Goal: Browse casually

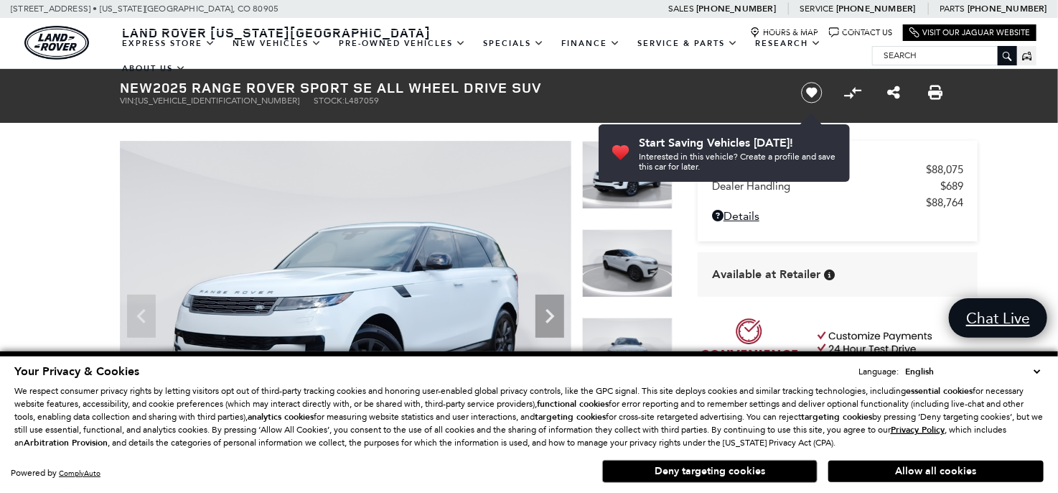
click at [393, 218] on img at bounding box center [346, 310] width 452 height 339
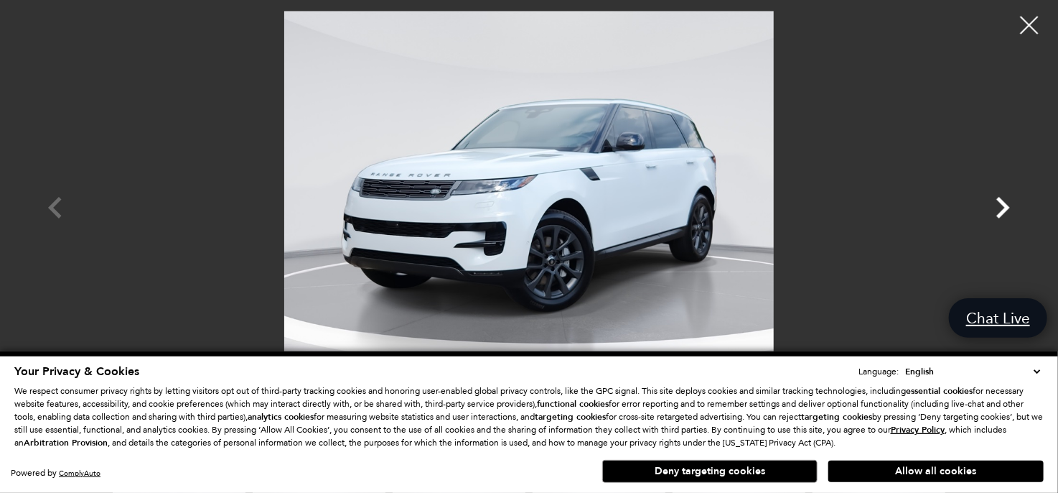
click at [999, 206] on icon "Next" at bounding box center [1002, 207] width 43 height 43
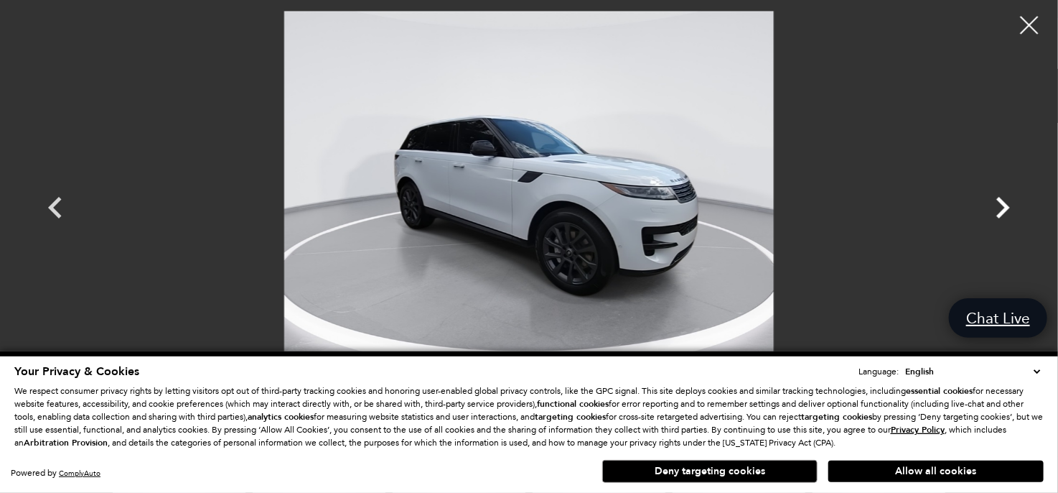
click at [999, 206] on icon "Next" at bounding box center [1002, 207] width 43 height 43
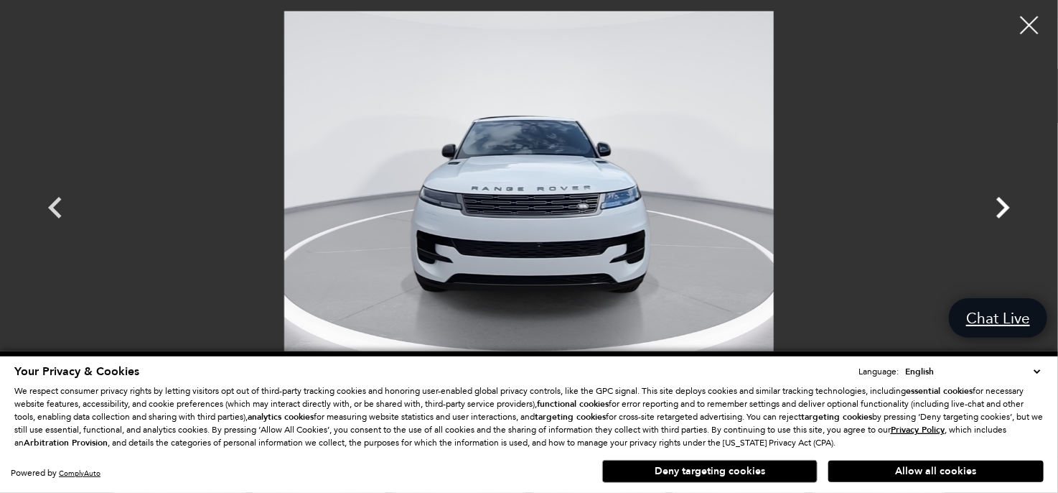
click at [999, 206] on icon "Next" at bounding box center [1002, 207] width 43 height 43
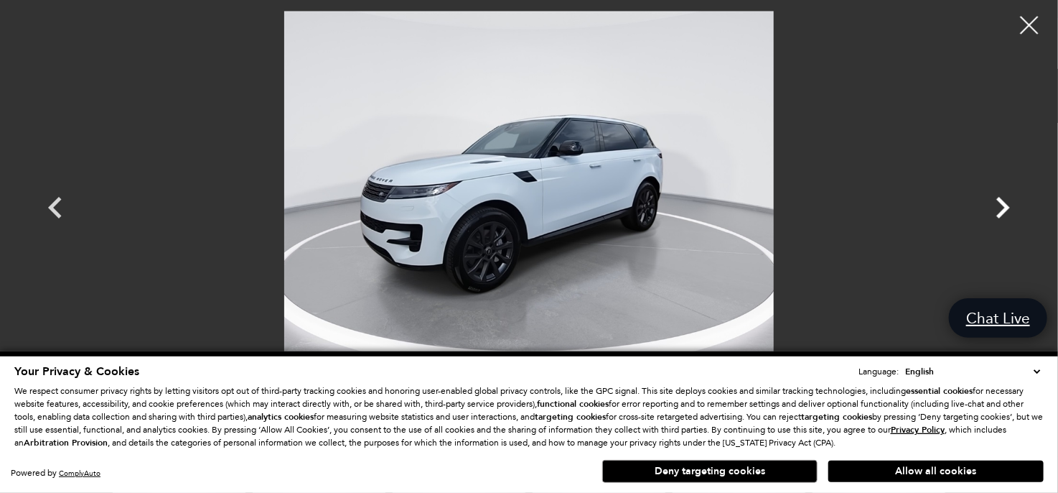
click at [999, 206] on icon "Next" at bounding box center [1002, 207] width 43 height 43
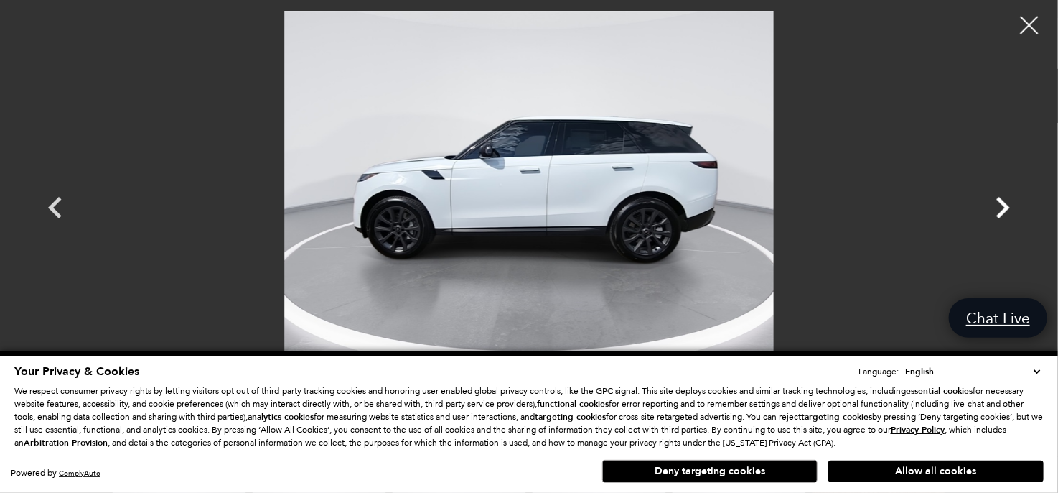
click at [999, 206] on icon "Next" at bounding box center [1002, 207] width 43 height 43
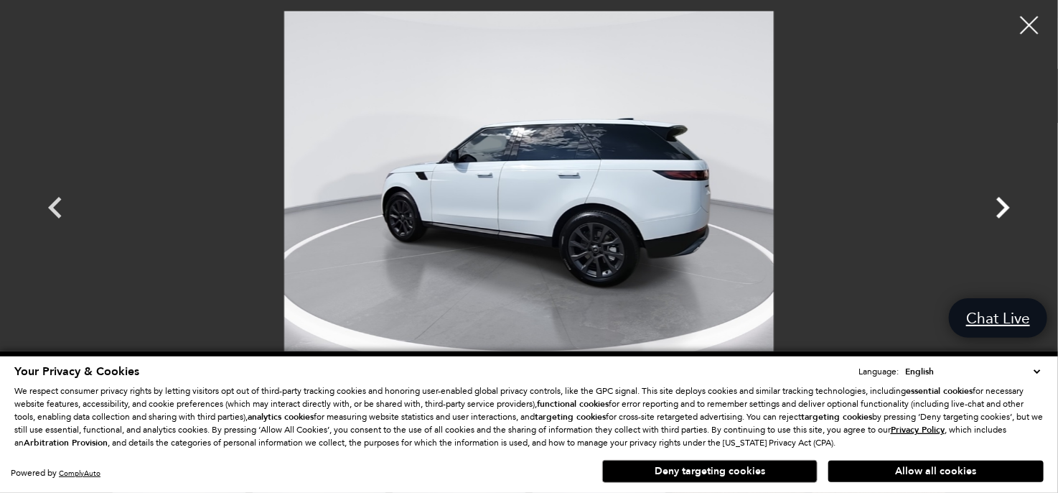
click at [1000, 207] on icon "Next" at bounding box center [1002, 207] width 43 height 43
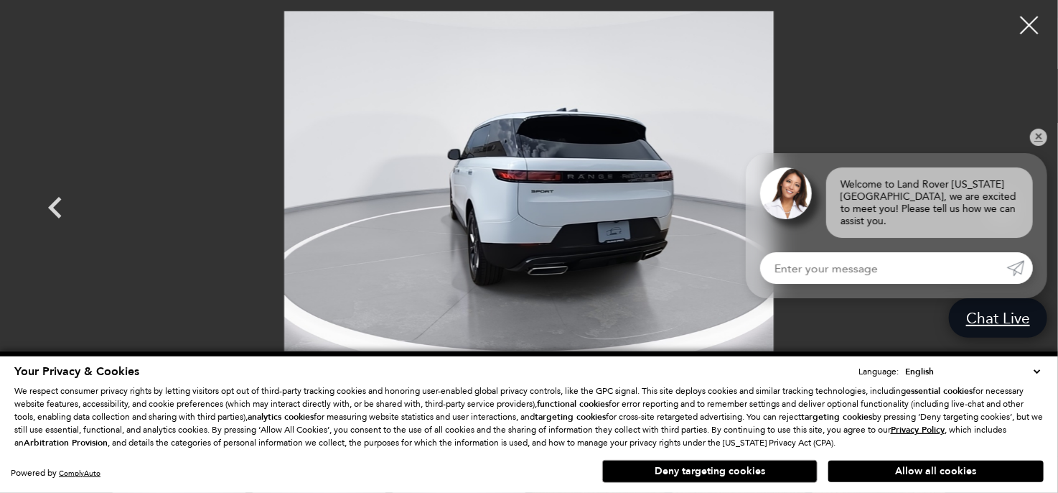
click at [1000, 207] on div "Welcome to Land Rover [US_STATE][GEOGRAPHIC_DATA], we are excited to meet you! …" at bounding box center [929, 202] width 207 height 70
click at [1033, 146] on link "✕" at bounding box center [1038, 137] width 17 height 17
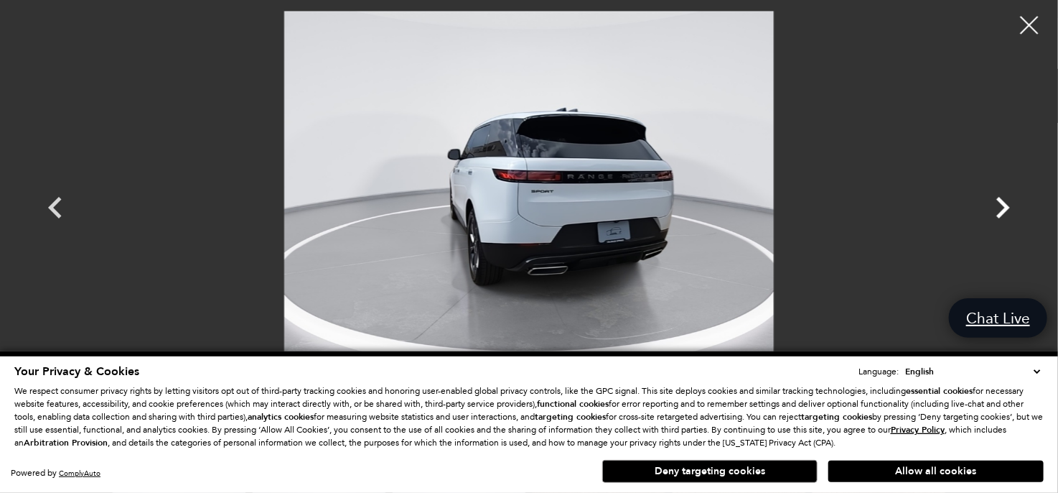
click at [995, 207] on icon "Next" at bounding box center [1002, 207] width 43 height 43
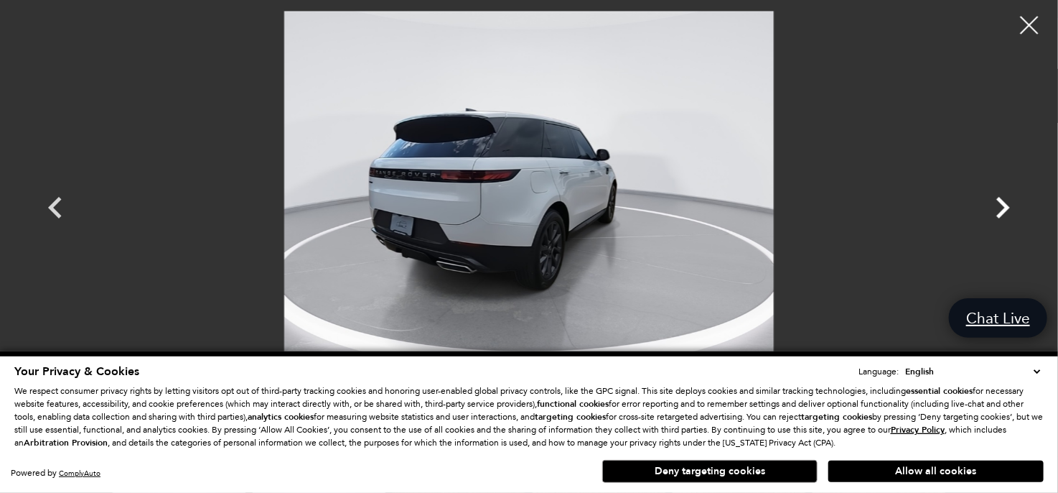
click at [995, 207] on icon "Next" at bounding box center [1002, 207] width 43 height 43
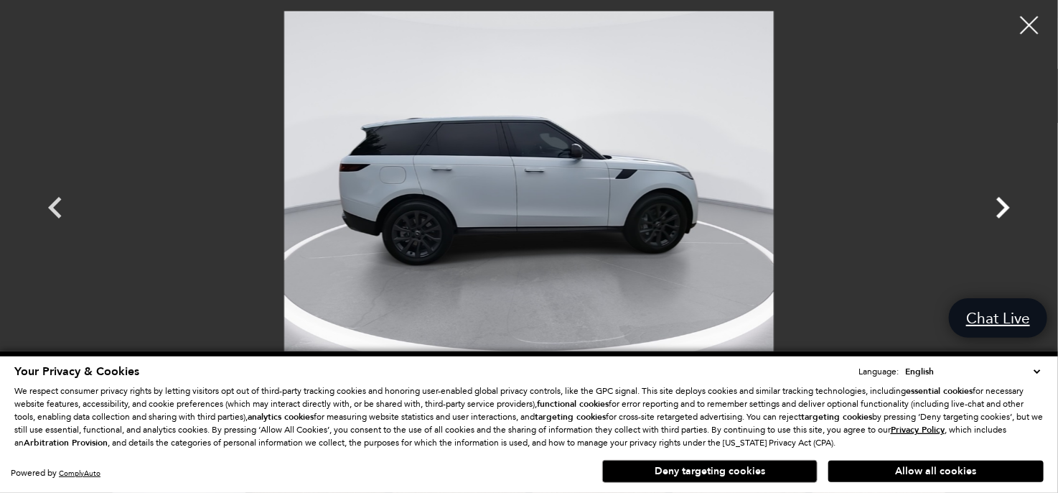
click at [995, 207] on icon "Next" at bounding box center [1002, 207] width 43 height 43
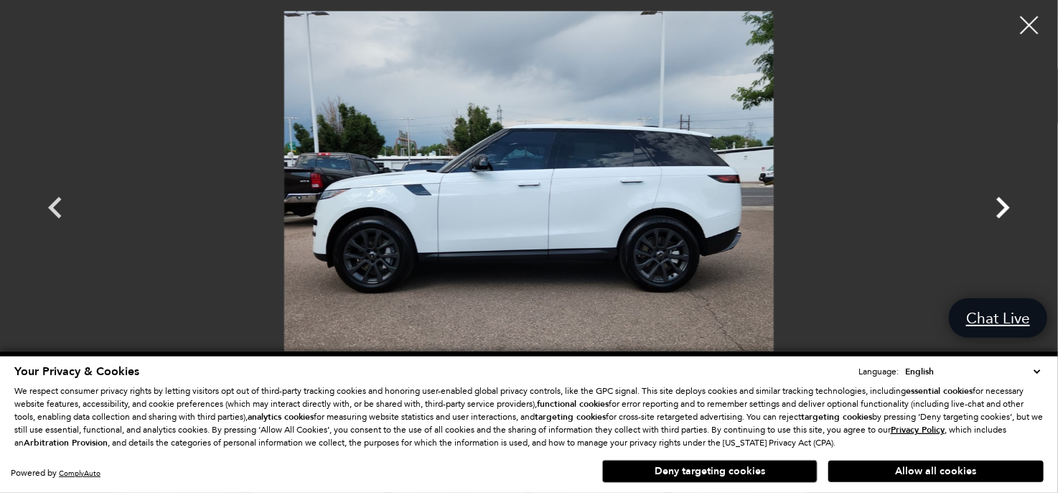
click at [995, 207] on icon "Next" at bounding box center [1002, 207] width 43 height 43
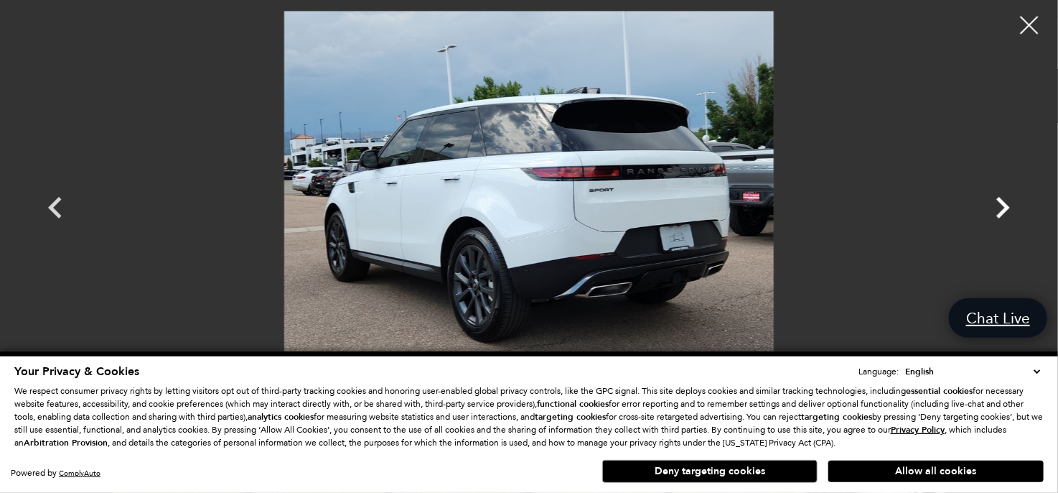
click at [995, 207] on icon "Next" at bounding box center [1002, 207] width 43 height 43
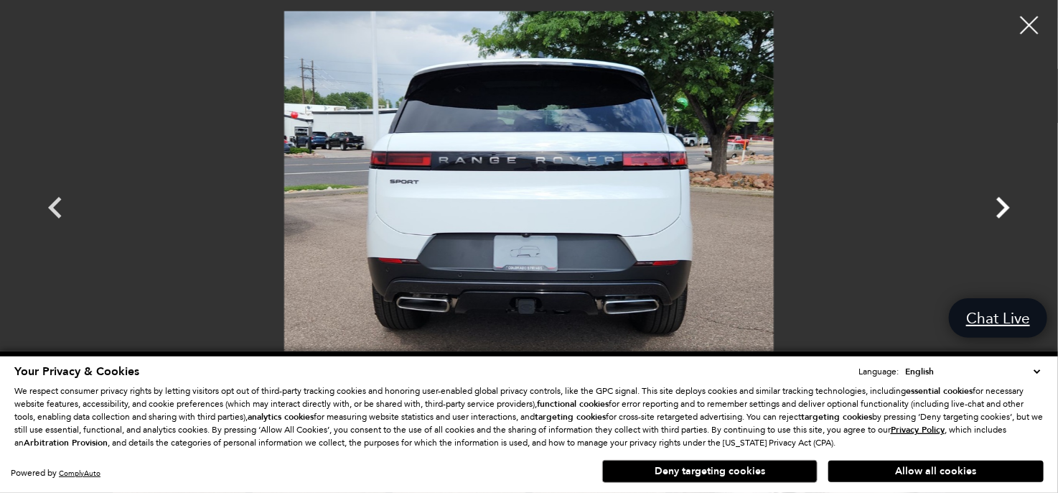
click at [995, 207] on icon "Next" at bounding box center [1002, 207] width 43 height 43
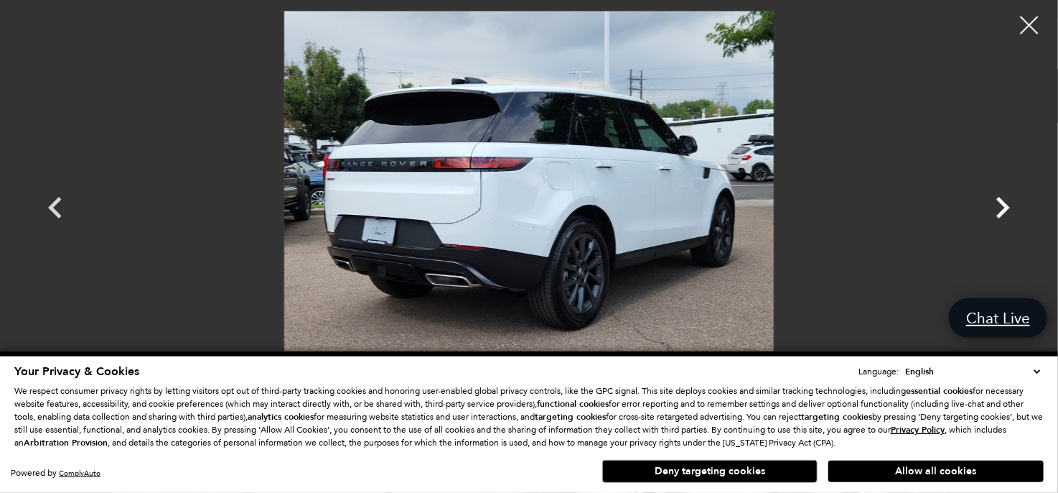
click at [993, 200] on icon "Next" at bounding box center [1002, 207] width 43 height 43
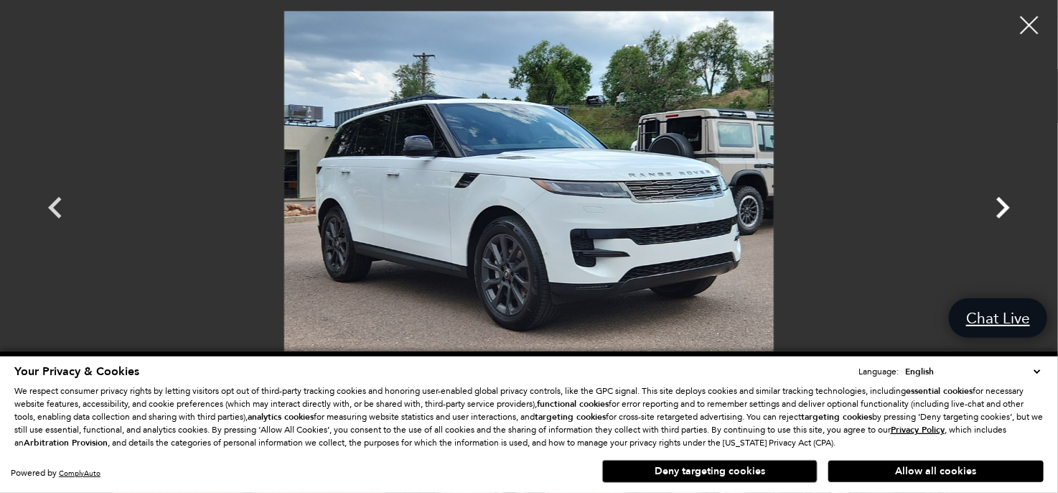
click at [1002, 201] on icon "Next" at bounding box center [1004, 208] width 14 height 22
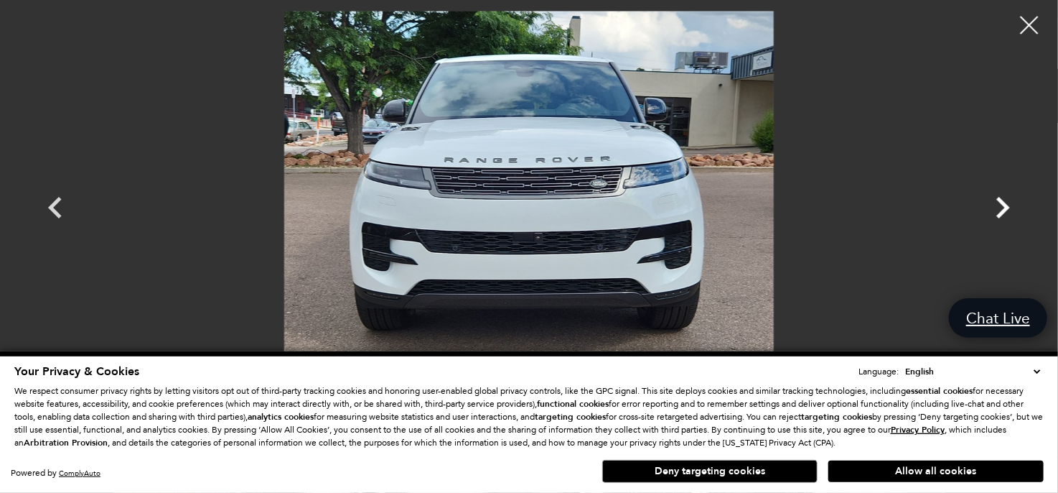
click at [1002, 197] on icon "Next" at bounding box center [1002, 207] width 43 height 43
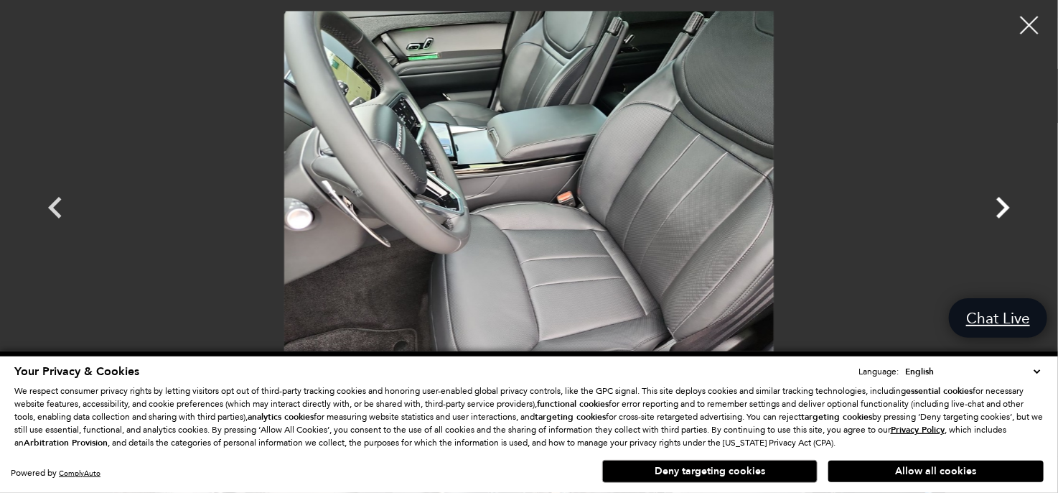
click at [997, 205] on icon "Next" at bounding box center [1002, 207] width 43 height 43
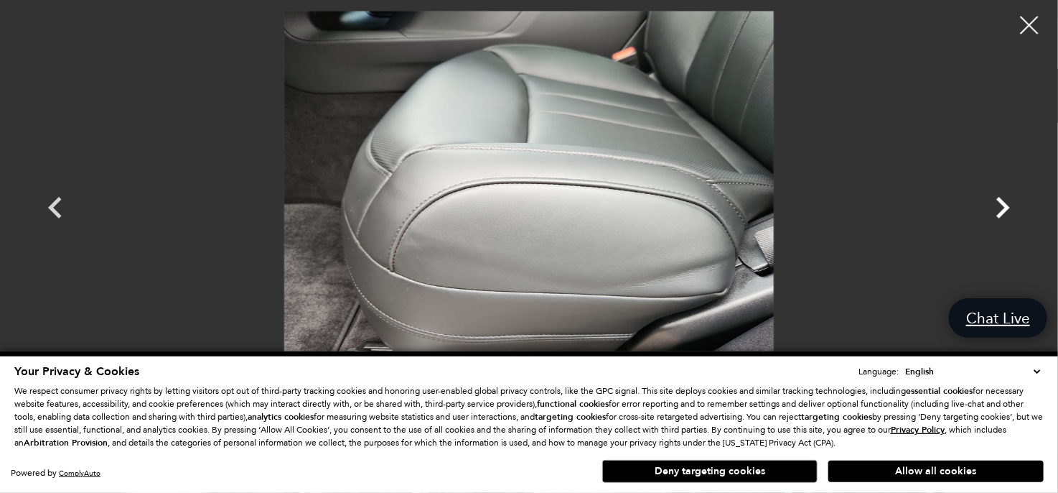
click at [999, 207] on icon "Next" at bounding box center [1002, 207] width 43 height 43
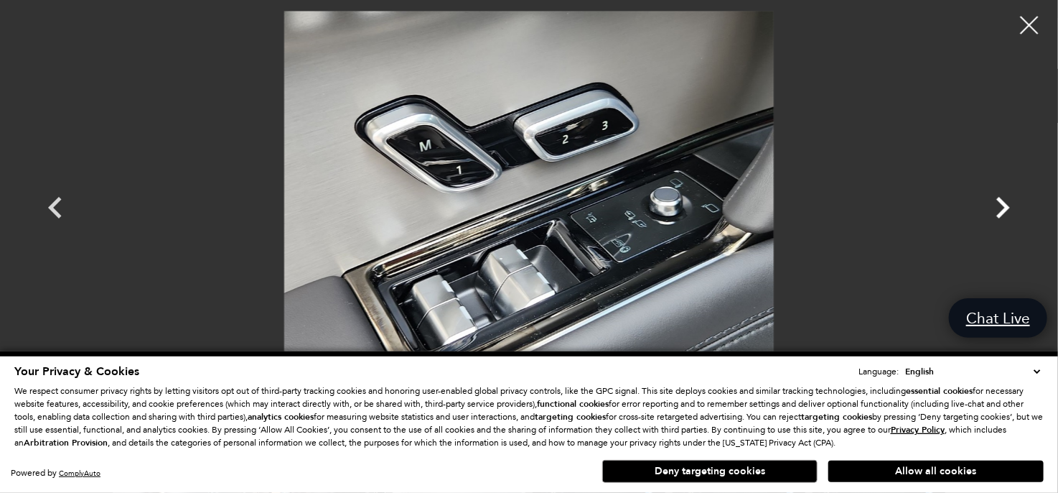
click at [995, 203] on icon "Next" at bounding box center [1002, 207] width 43 height 43
